Goal: Task Accomplishment & Management: Manage account settings

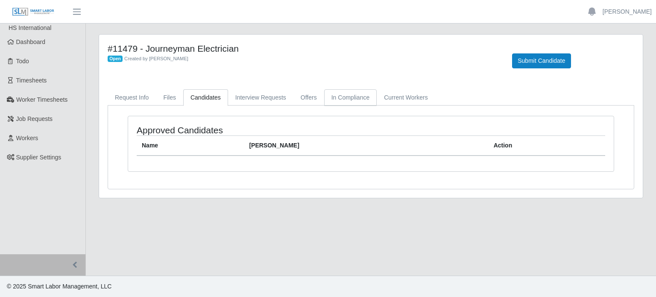
click at [349, 99] on link "In Compliance" at bounding box center [350, 97] width 53 height 17
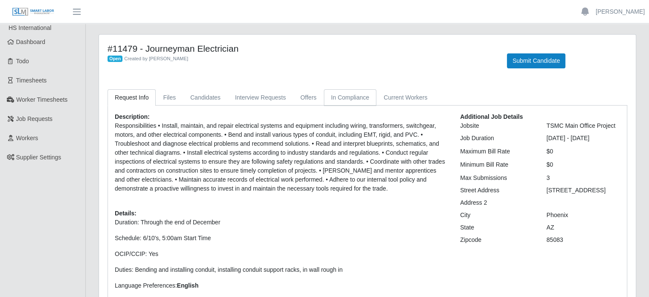
click at [345, 100] on link "In Compliance" at bounding box center [350, 97] width 53 height 17
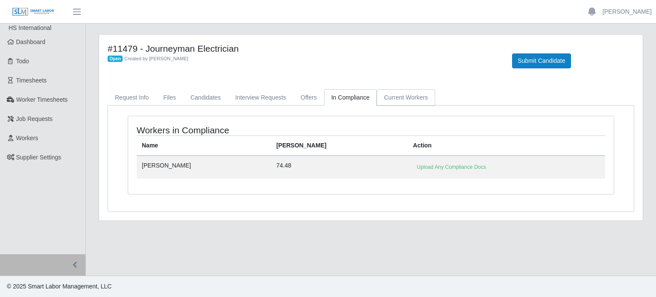
click at [391, 96] on link "Current Workers" at bounding box center [406, 97] width 58 height 17
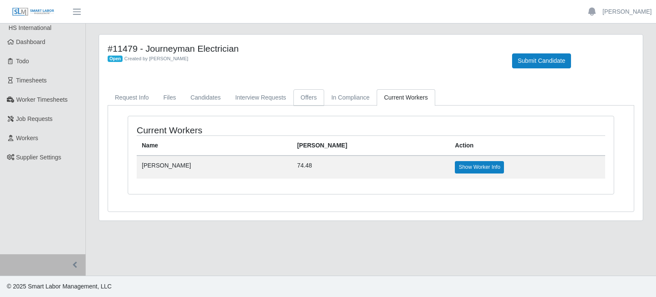
click at [296, 93] on link "Offers" at bounding box center [308, 97] width 31 height 17
click at [344, 90] on link "In Compliance" at bounding box center [350, 97] width 53 height 17
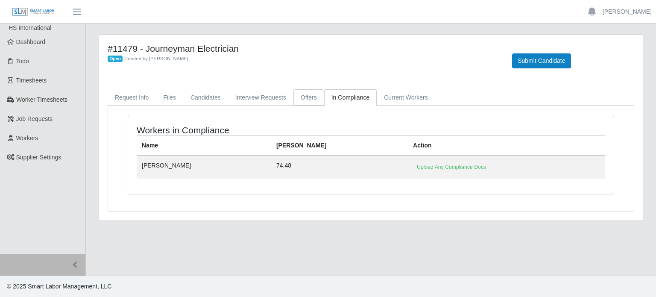
click at [301, 92] on link "Offers" at bounding box center [308, 97] width 31 height 17
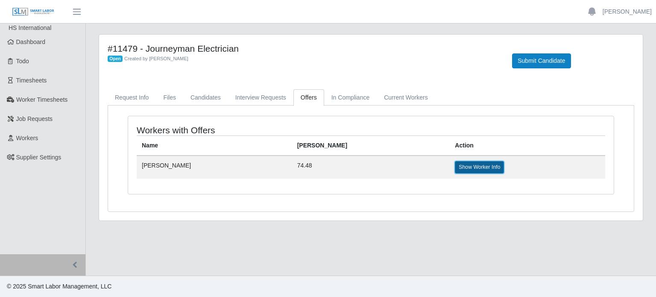
click at [455, 166] on link "Show Worker Info" at bounding box center [479, 167] width 49 height 12
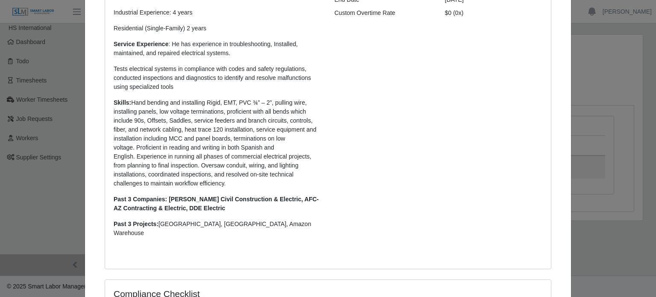
scroll to position [329, 0]
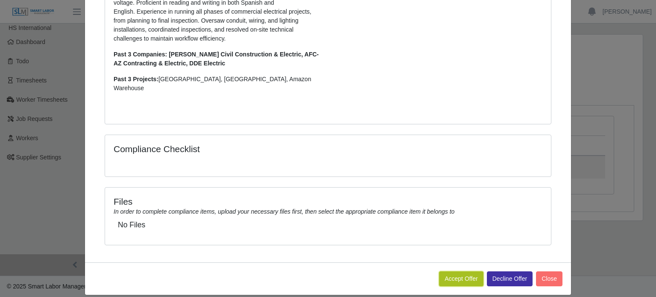
click at [462, 271] on button "Accept Offer" at bounding box center [461, 278] width 44 height 15
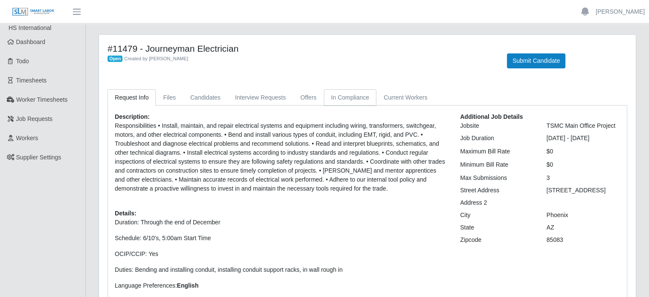
click at [339, 100] on link "In Compliance" at bounding box center [350, 97] width 53 height 17
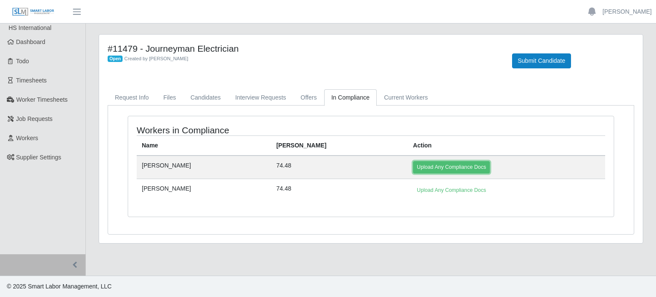
click at [422, 165] on link "Upload Any Compliance Docs" at bounding box center [451, 167] width 77 height 12
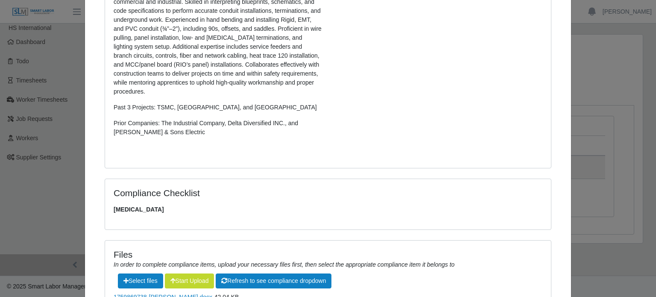
scroll to position [342, 0]
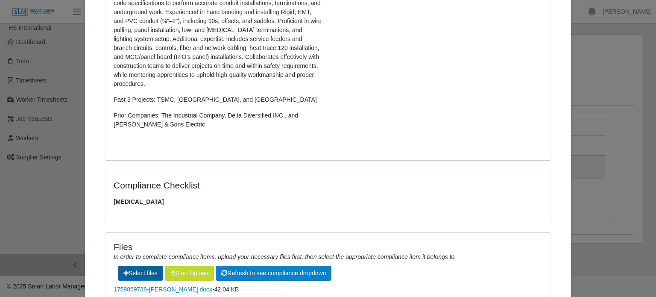
click at [137, 274] on label"] at bounding box center [140, 273] width 44 height 14
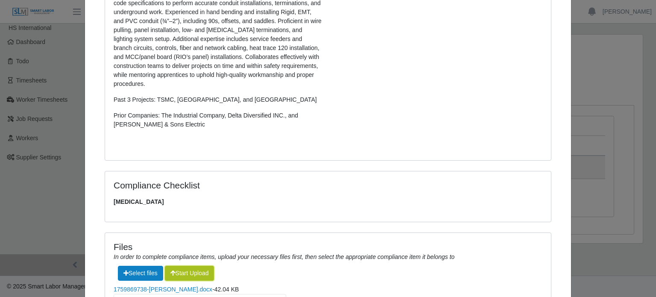
click at [202, 274] on button "Start Upload" at bounding box center [190, 273] width 50 height 15
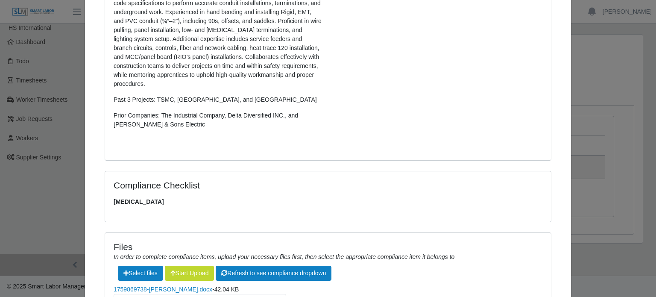
scroll to position [446, 0]
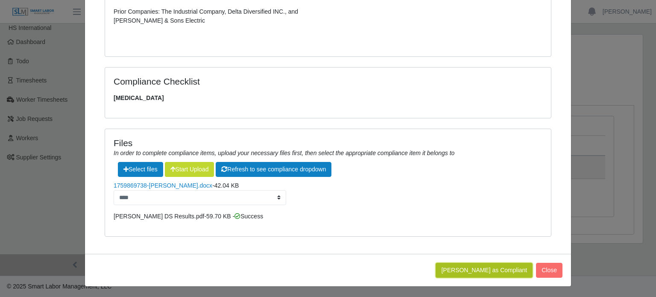
click at [502, 264] on button "[PERSON_NAME] as Compliant" at bounding box center [483, 270] width 97 height 15
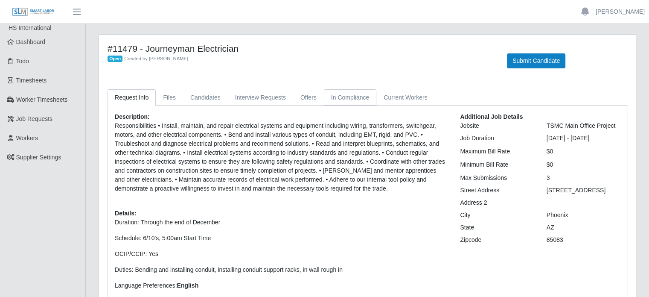
click at [330, 99] on link "In Compliance" at bounding box center [350, 97] width 53 height 17
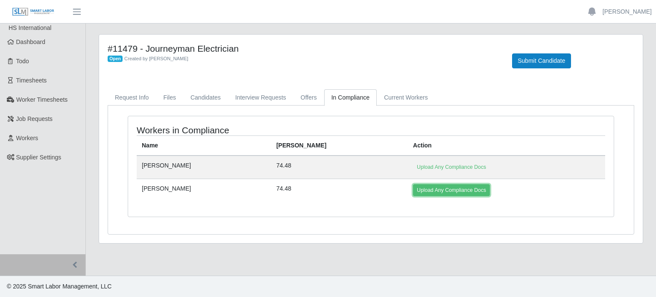
click at [413, 193] on link "Upload Any Compliance Docs" at bounding box center [451, 190] width 77 height 12
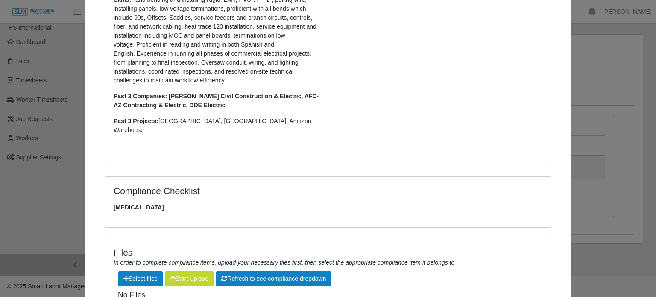
scroll to position [297, 0]
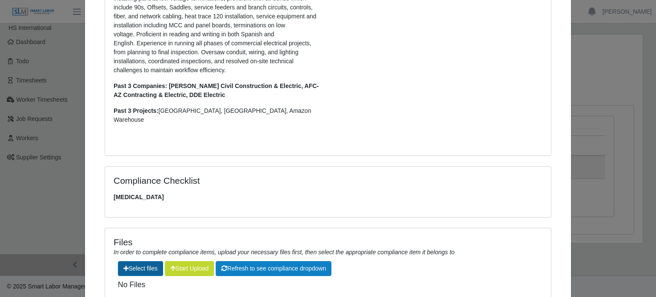
click at [135, 261] on label"] at bounding box center [140, 268] width 44 height 14
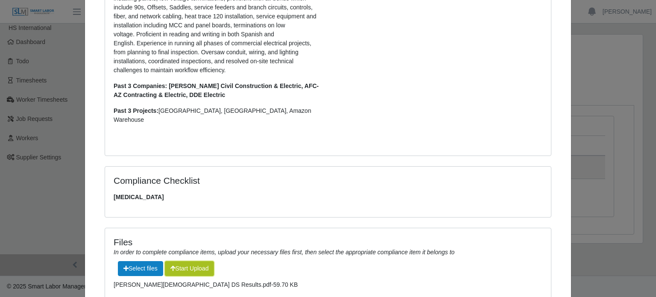
click at [187, 261] on button "Start Upload" at bounding box center [190, 268] width 50 height 15
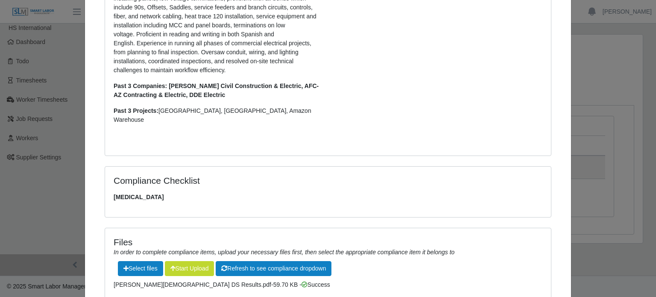
scroll to position [357, 0]
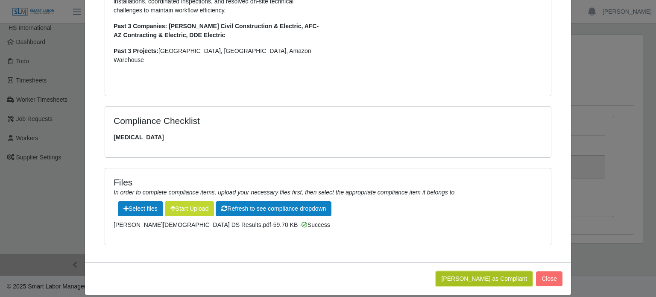
click at [476, 271] on button "[PERSON_NAME] as Compliant" at bounding box center [483, 278] width 97 height 15
